Goal: Task Accomplishment & Management: Use online tool/utility

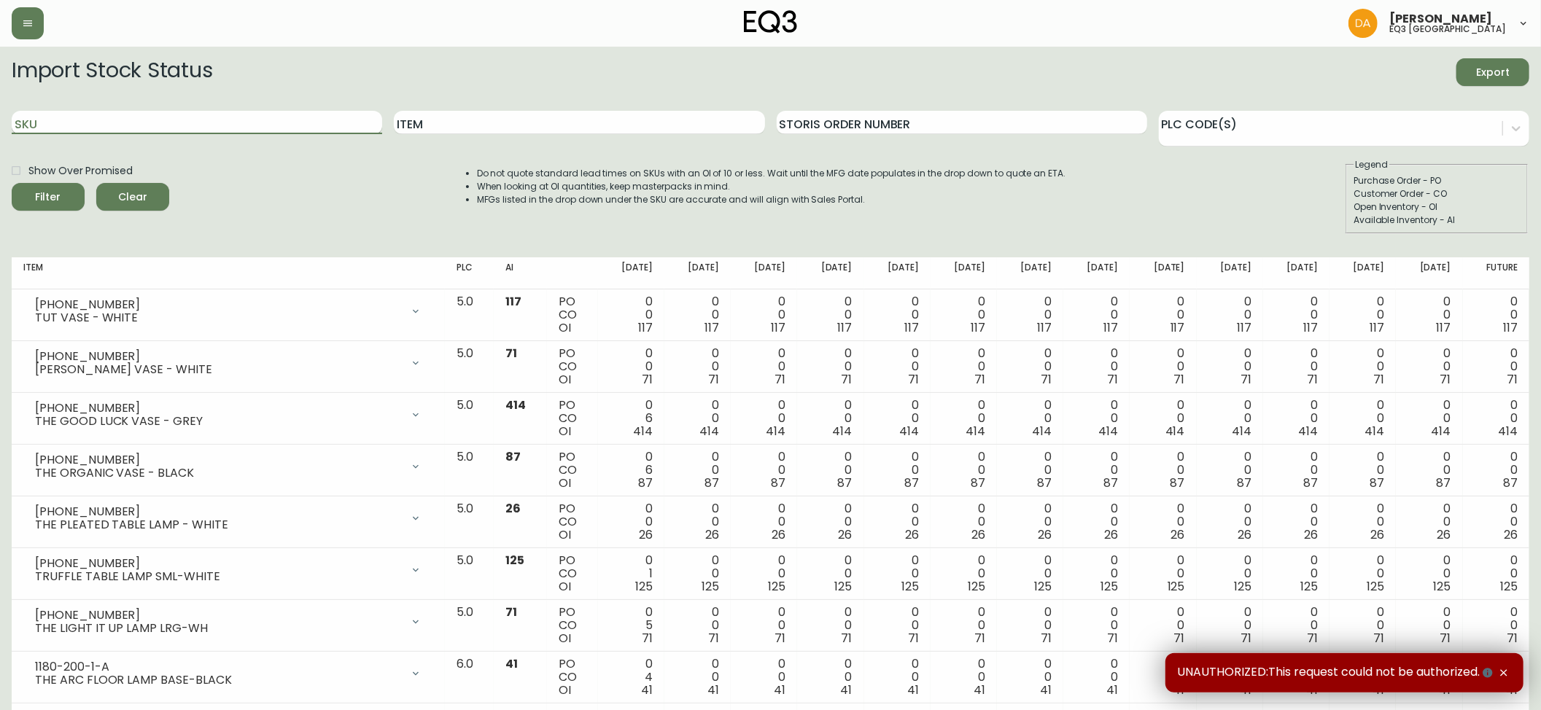
click at [77, 121] on input "SKU" at bounding box center [197, 122] width 371 height 23
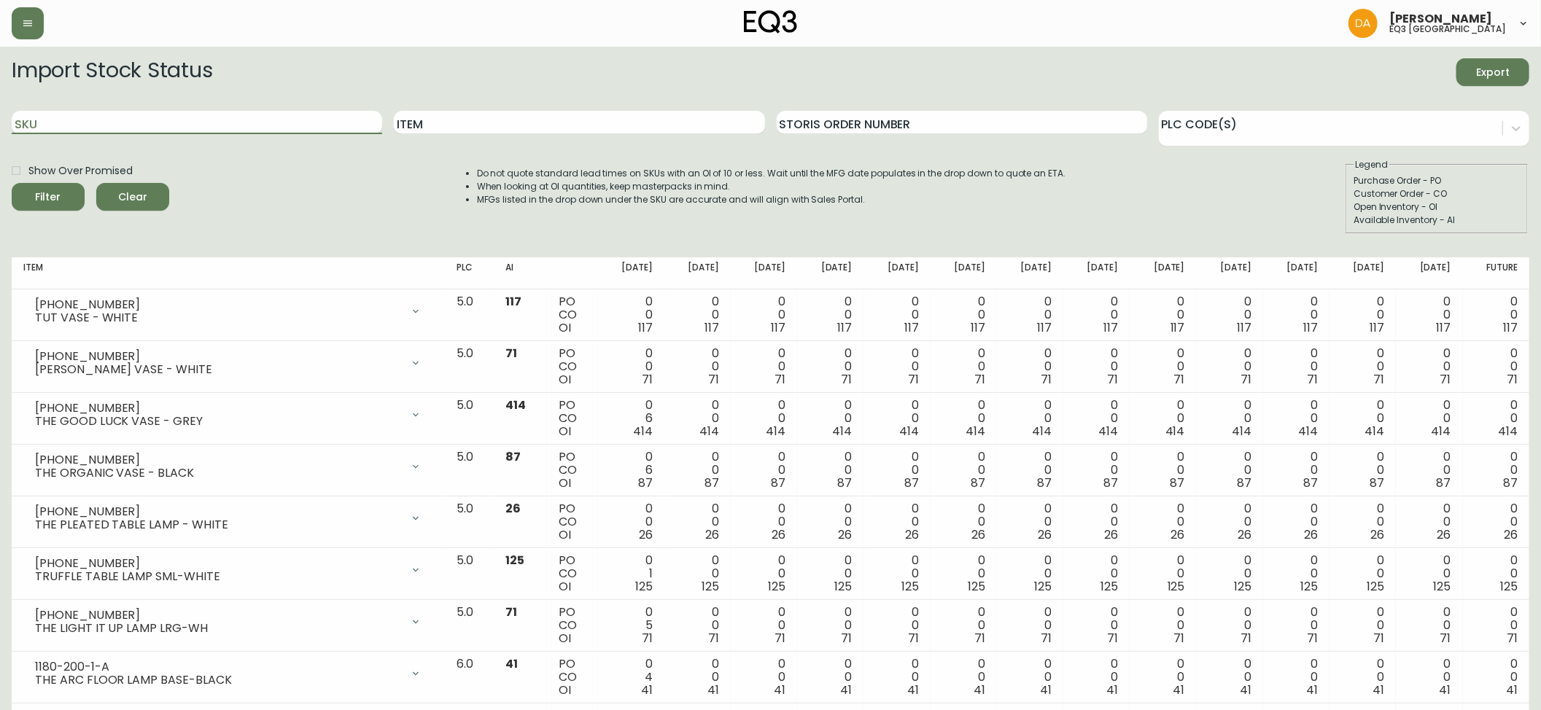
paste input "[PHONE_NUMBER]"
type input "[PHONE_NUMBER]"
click at [45, 196] on icon "submit" at bounding box center [42, 195] width 20 height 20
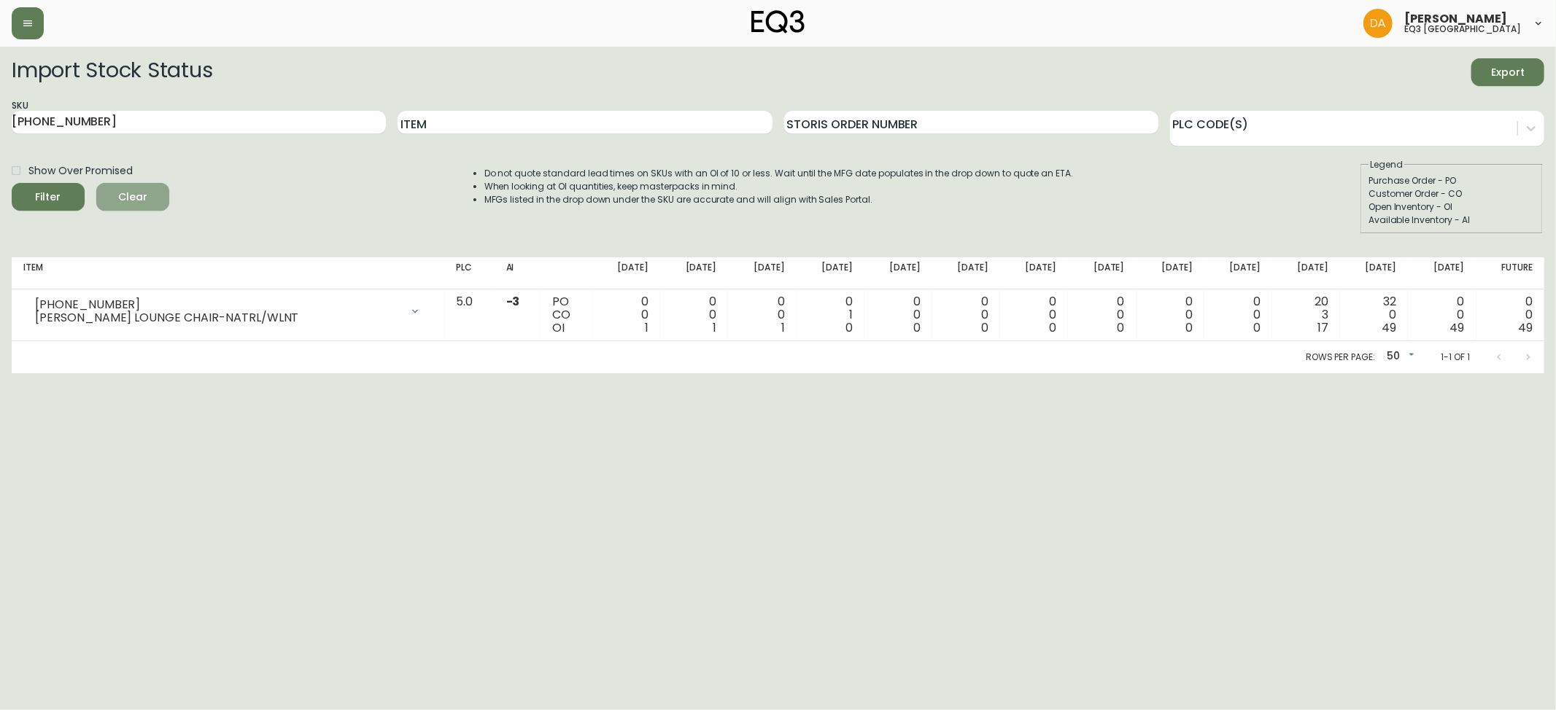
click at [137, 193] on span "Clear" at bounding box center [133, 197] width 50 height 18
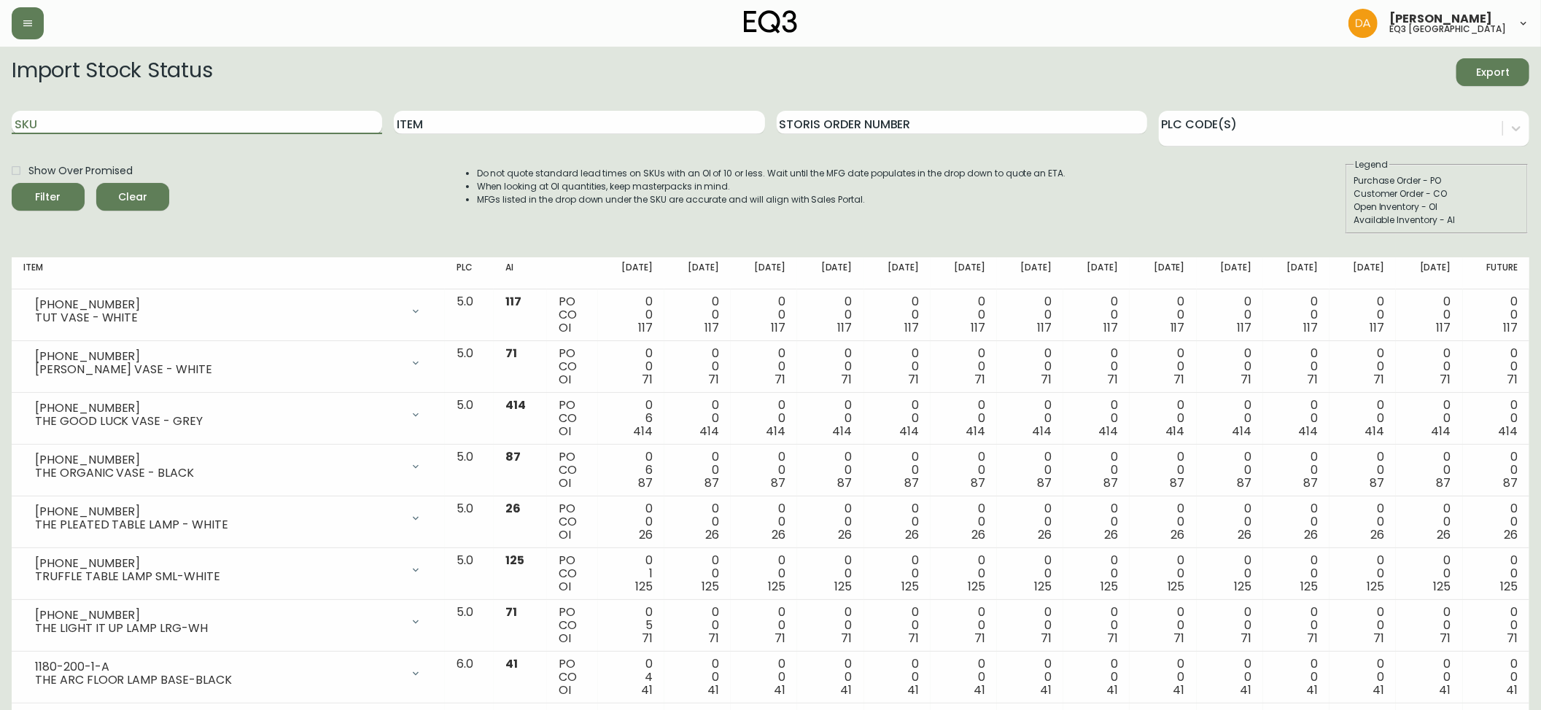
click at [44, 117] on input "SKU" at bounding box center [197, 122] width 371 height 23
paste input "[PHONE_NUMBER]"
type input "[PHONE_NUMBER]"
click at [54, 191] on span "Filter" at bounding box center [49, 197] width 26 height 18
